Goal: Task Accomplishment & Management: Use online tool/utility

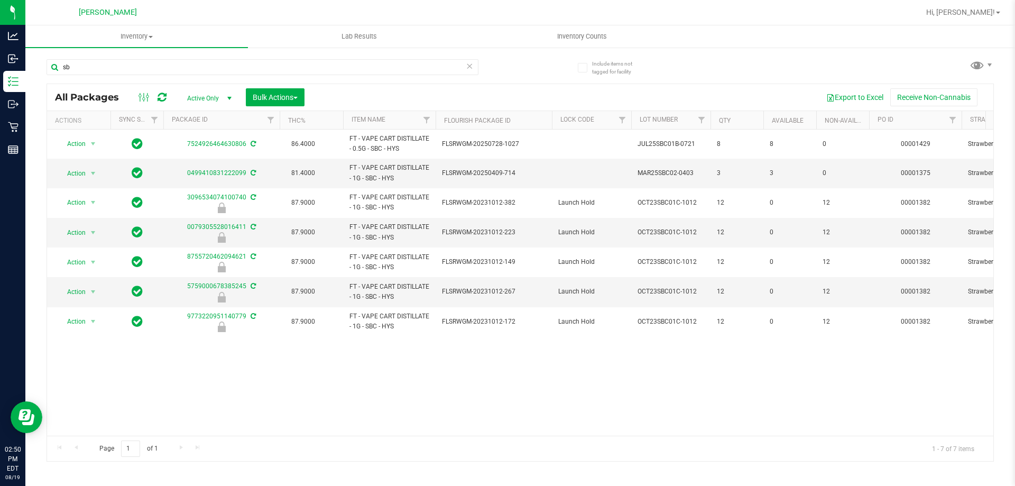
type input "s"
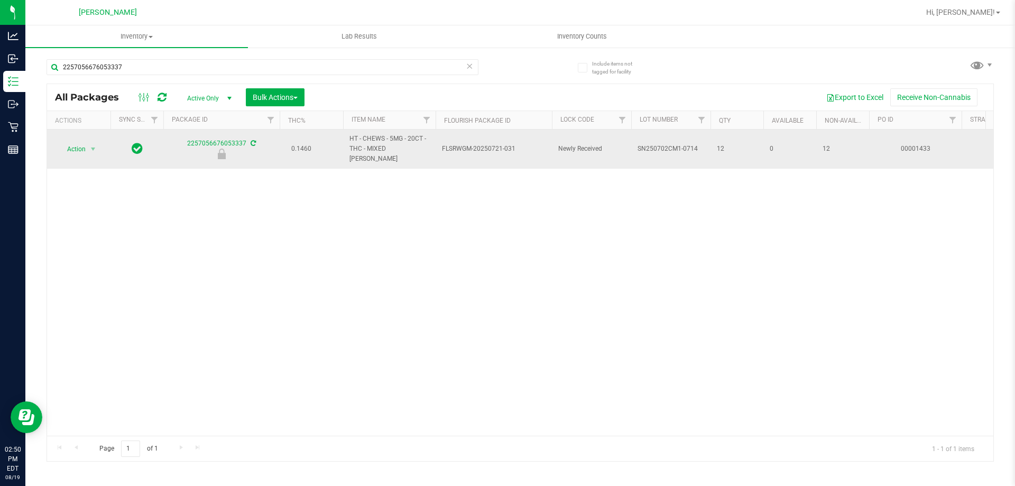
type input "2257056676053337"
click at [79, 144] on span "Action" at bounding box center [72, 149] width 29 height 15
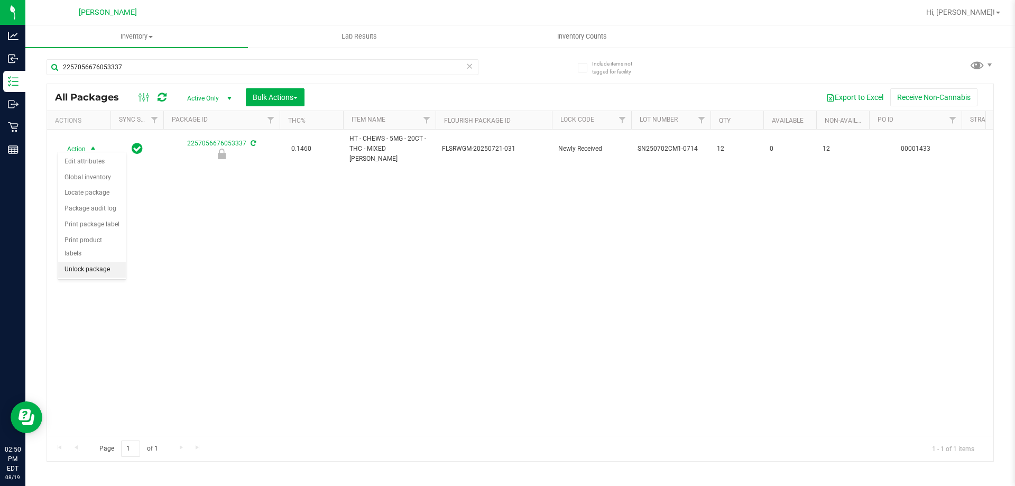
click at [100, 262] on li "Unlock package" at bounding box center [92, 270] width 68 height 16
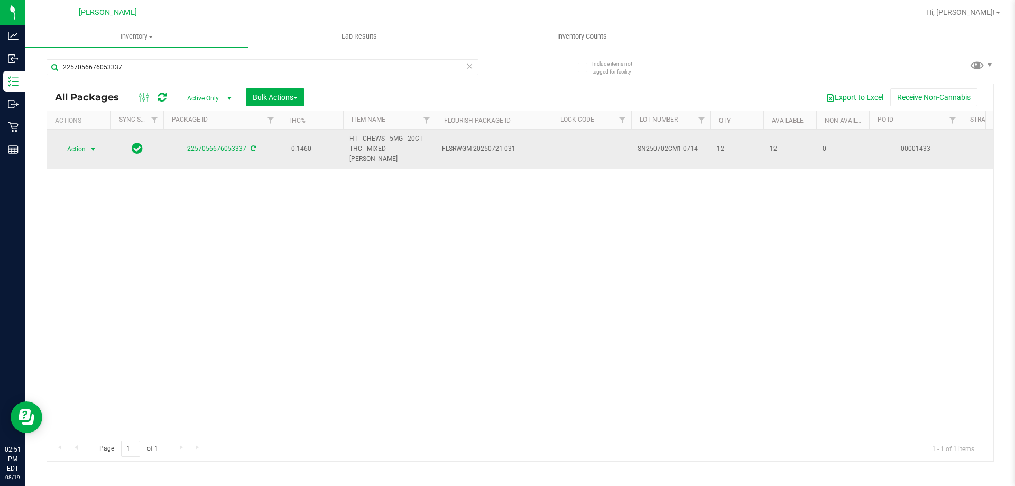
click at [90, 145] on span "select" at bounding box center [93, 149] width 8 height 8
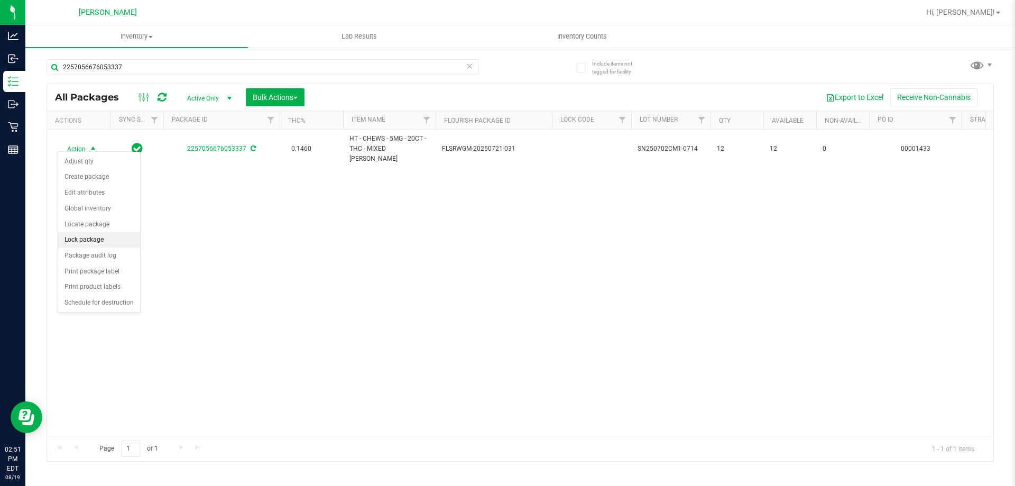
click at [86, 239] on li "Lock package" at bounding box center [99, 240] width 82 height 16
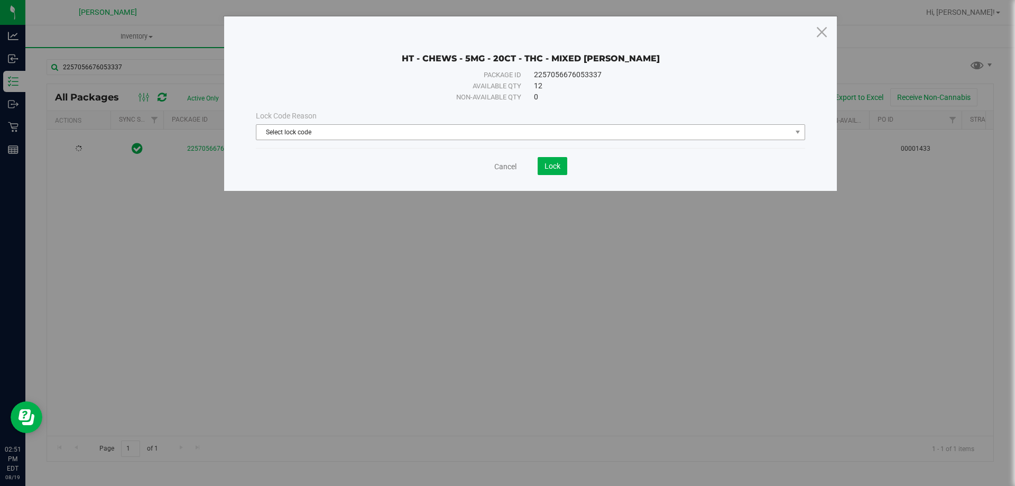
click at [349, 128] on span "Select lock code" at bounding box center [523, 132] width 535 height 15
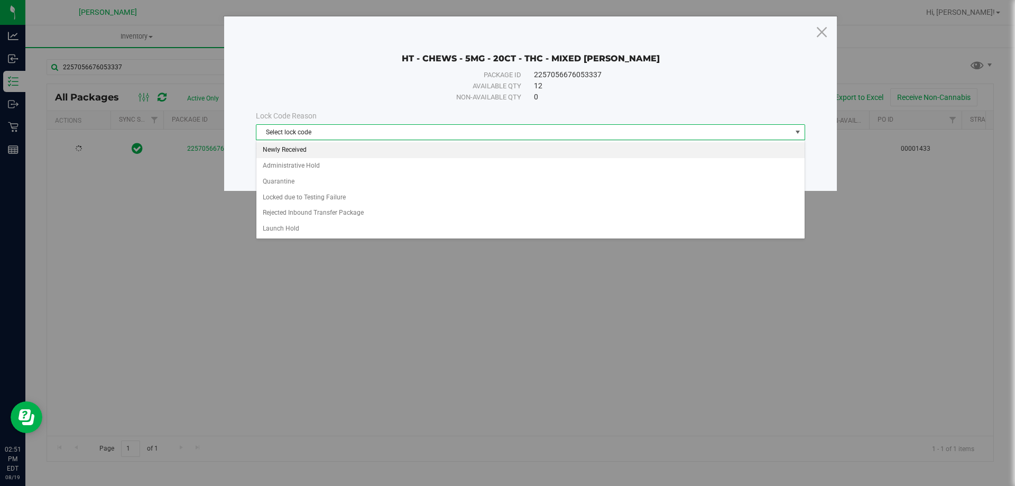
click at [317, 153] on li "Newly Received" at bounding box center [530, 150] width 548 height 16
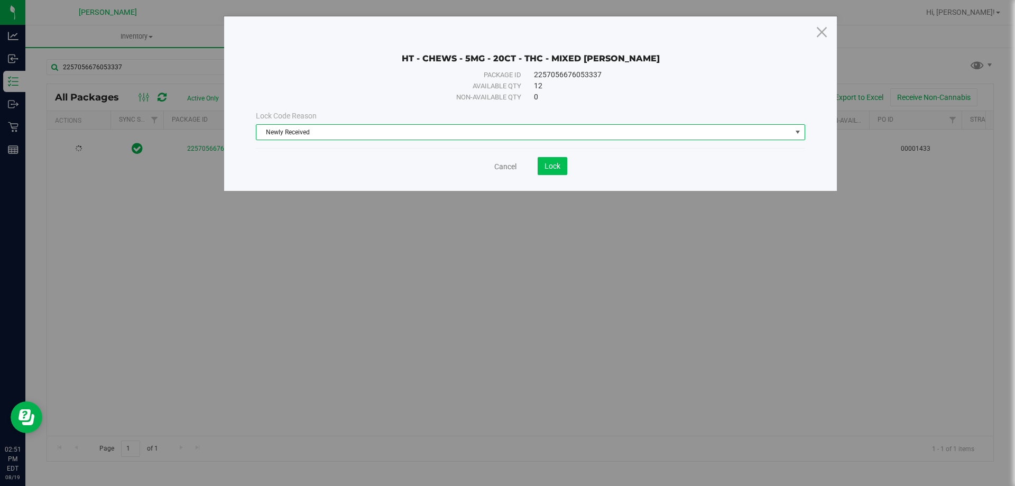
click at [547, 167] on span "Lock" at bounding box center [553, 166] width 16 height 8
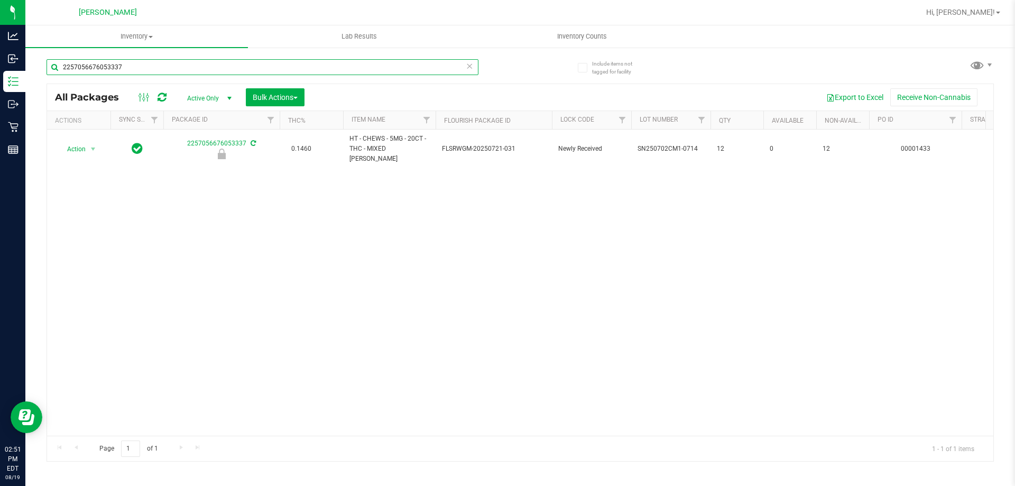
click at [139, 68] on input "2257056676053337" at bounding box center [263, 67] width 432 height 16
type input "2"
type input "2386815604239915"
